Goal: Task Accomplishment & Management: Use online tool/utility

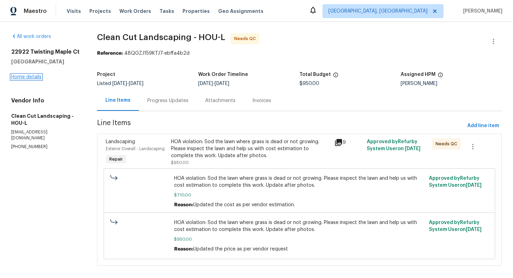
click at [28, 75] on link "Home details" at bounding box center [26, 77] width 30 height 5
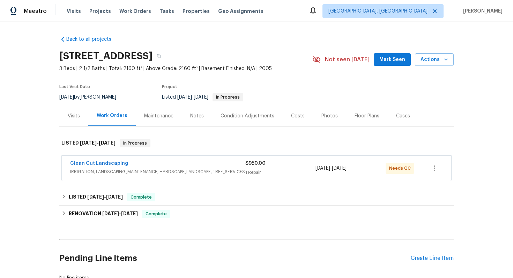
click at [116, 160] on span "Clean Cut Landscaping" at bounding box center [99, 163] width 58 height 7
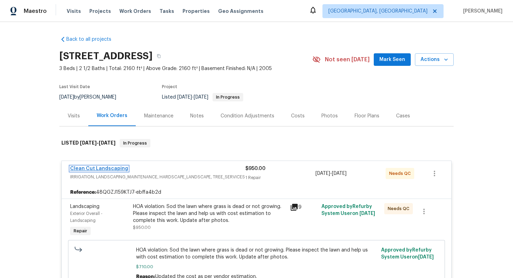
click at [105, 171] on link "Clean Cut Landscaping" at bounding box center [99, 168] width 58 height 5
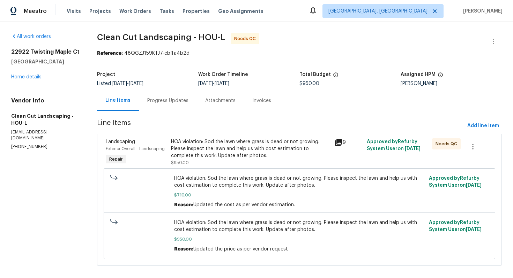
click at [184, 145] on div "HOA violation: Sod the lawn where grass is dead or not growing. Please inspect …" at bounding box center [250, 149] width 159 height 21
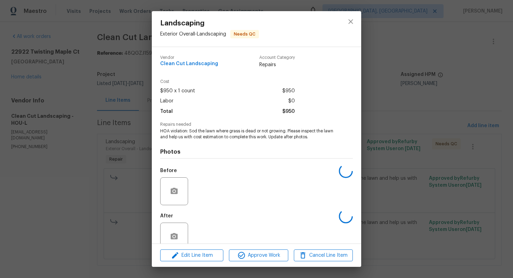
scroll to position [14, 0]
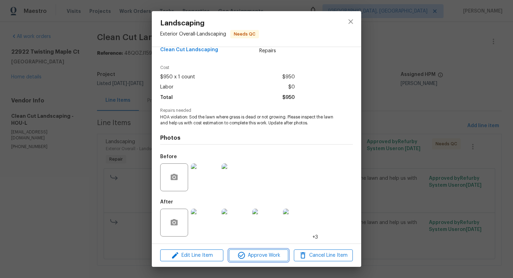
click at [253, 259] on span "Approve Work" at bounding box center [258, 256] width 55 height 9
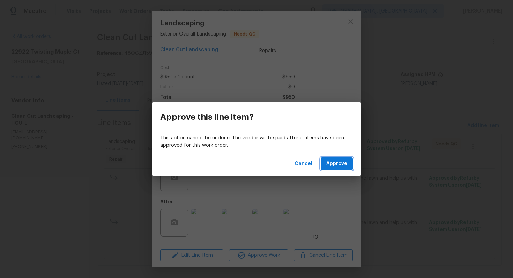
click at [343, 163] on span "Approve" at bounding box center [336, 164] width 21 height 9
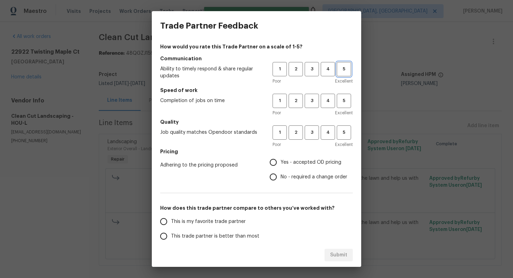
click at [343, 68] on span "5" at bounding box center [343, 69] width 13 height 8
click at [329, 97] on span "4" at bounding box center [327, 101] width 13 height 8
click at [341, 129] on span "5" at bounding box center [343, 133] width 13 height 8
click at [308, 161] on span "Yes - accepted OD pricing" at bounding box center [311, 162] width 61 height 7
click at [281, 161] on input "Yes - accepted OD pricing" at bounding box center [273, 162] width 15 height 15
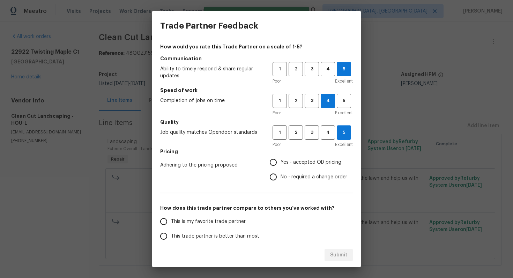
radio input "true"
click at [289, 178] on span "No - required a change order" at bounding box center [314, 177] width 67 height 7
click at [281, 178] on input "No - required a change order" at bounding box center [273, 177] width 15 height 15
radio input "true"
click at [226, 227] on label "This is my favorite trade partner" at bounding box center [211, 222] width 110 height 15
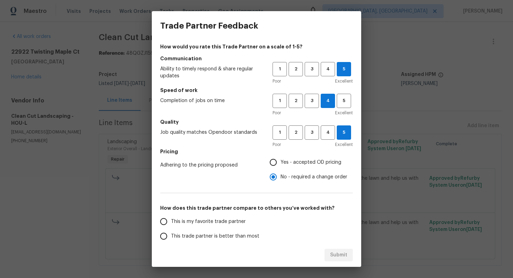
click at [171, 227] on input "This is my favorite trade partner" at bounding box center [163, 222] width 15 height 15
click at [336, 254] on span "Submit" at bounding box center [338, 255] width 17 height 9
radio input "true"
